Goal: Task Accomplishment & Management: Use online tool/utility

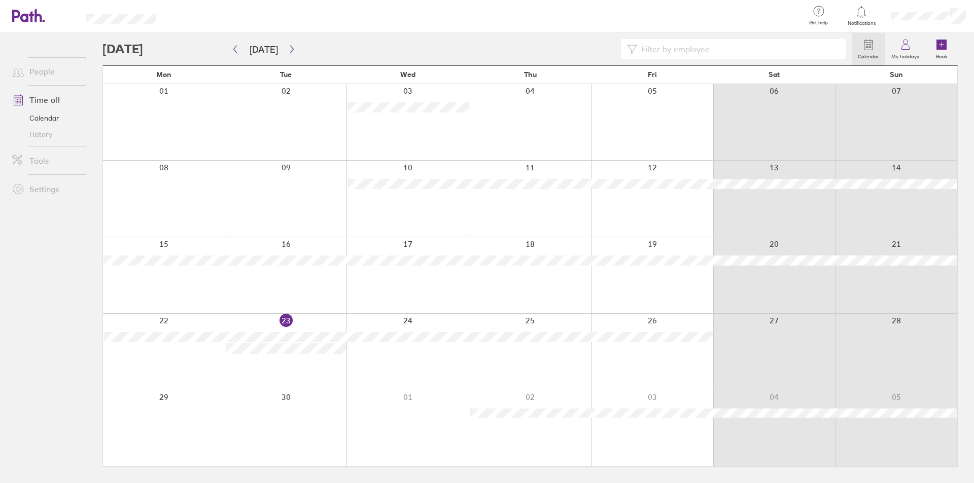
click at [148, 53] on div at bounding box center [476, 49] width 749 height 20
click at [56, 118] on link "Calendar" at bounding box center [45, 118] width 82 height 16
click at [182, 51] on div at bounding box center [476, 49] width 749 height 20
click at [287, 53] on button "button" at bounding box center [292, 49] width 13 height 17
